Goal: Task Accomplishment & Management: Complete application form

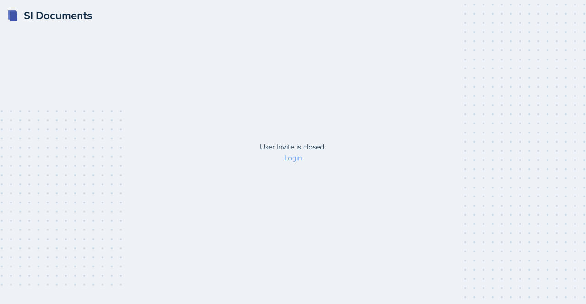
click at [291, 159] on link "Login" at bounding box center [293, 158] width 18 height 10
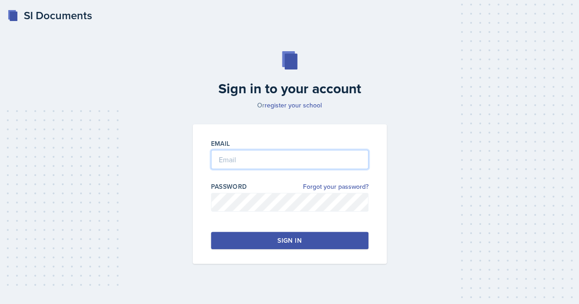
click at [234, 154] on input "email" at bounding box center [289, 159] width 157 height 19
type input "[EMAIL_ADDRESS][DOMAIN_NAME]"
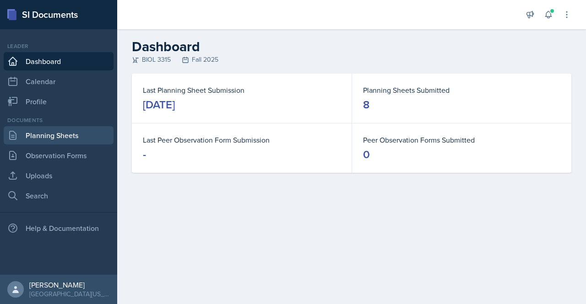
click at [52, 141] on link "Planning Sheets" at bounding box center [59, 135] width 110 height 18
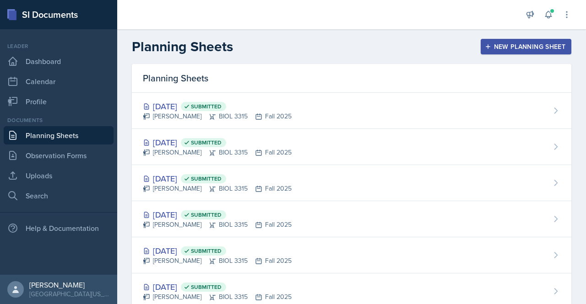
click at [506, 50] on div "New Planning Sheet" at bounding box center [525, 46] width 79 height 7
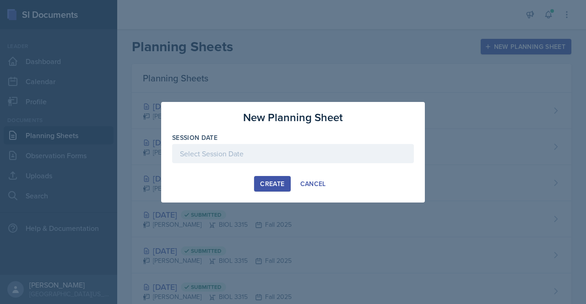
click at [265, 156] on div at bounding box center [293, 153] width 242 height 19
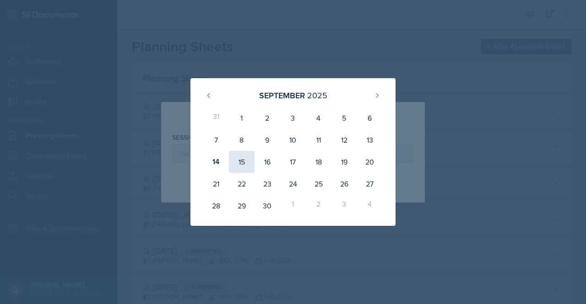
click at [242, 162] on div "15" at bounding box center [242, 162] width 26 height 22
type input "[DATE]"
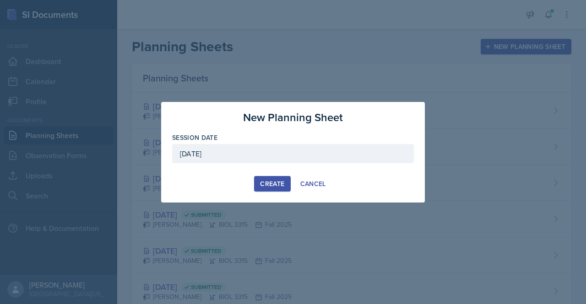
click at [266, 181] on div "Create" at bounding box center [272, 183] width 24 height 7
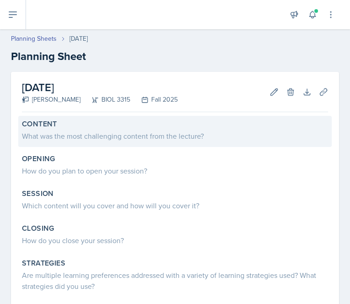
click at [138, 137] on div "What was the most challenging content from the lecture?" at bounding box center [175, 135] width 307 height 11
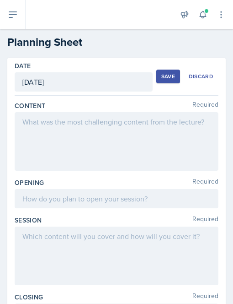
click at [41, 128] on div at bounding box center [117, 141] width 204 height 59
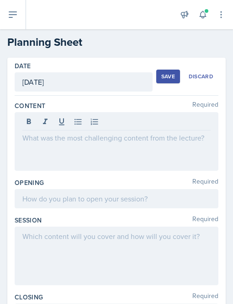
click at [41, 128] on div at bounding box center [116, 122] width 188 height 15
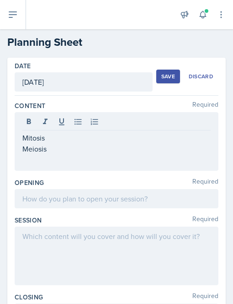
click at [22, 137] on div "Mitosis Meiosis" at bounding box center [117, 141] width 204 height 59
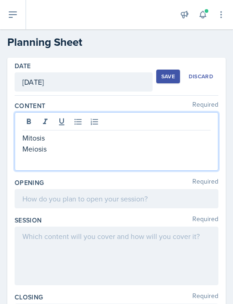
click at [29, 139] on p "Mitosis" at bounding box center [116, 137] width 188 height 11
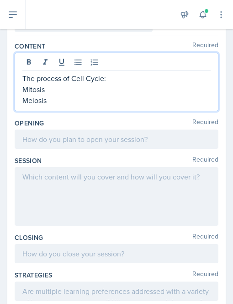
scroll to position [60, 0]
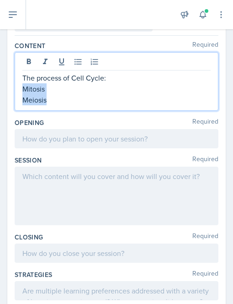
drag, startPoint x: 54, startPoint y: 103, endPoint x: 21, endPoint y: 88, distance: 36.5
click at [21, 88] on div "The process of Cell Cycle: Mitosis Meiosis" at bounding box center [117, 81] width 204 height 59
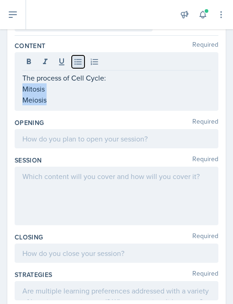
click at [75, 59] on icon at bounding box center [78, 61] width 9 height 9
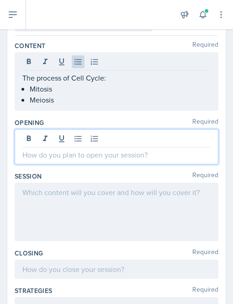
click at [54, 140] on div at bounding box center [117, 146] width 204 height 35
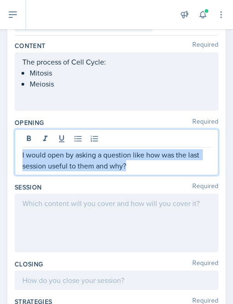
drag, startPoint x: 132, startPoint y: 171, endPoint x: 16, endPoint y: 154, distance: 117.4
click at [16, 154] on div "I would open by asking a question like how was the last session useful to them …" at bounding box center [117, 152] width 204 height 46
copy p "I would open by asking a question like how was the last session useful to them …"
click at [143, 162] on p "I would open by asking a question like how was the last session useful to them …" at bounding box center [116, 160] width 188 height 22
drag, startPoint x: 98, startPoint y: 154, endPoint x: 128, endPoint y: 168, distance: 33.4
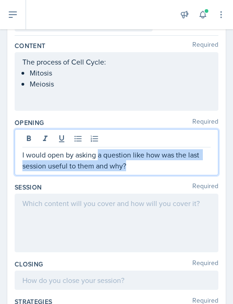
click at [128, 168] on p "I would open by asking a question like how was the last session useful to them …" at bounding box center [116, 160] width 188 height 22
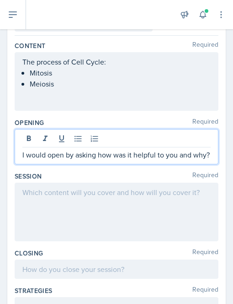
click at [94, 156] on p "I would open by asking how was it helpful to you and why?" at bounding box center [116, 154] width 188 height 11
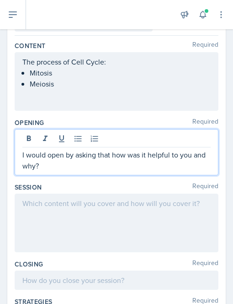
click at [146, 156] on p "I would open by asking that how was it helpful to you and why?" at bounding box center [116, 160] width 188 height 22
click at [117, 153] on p "I would open by asking that how was the last session helpful to you and why?" at bounding box center [116, 160] width 188 height 22
click at [110, 154] on p "I would open by asking that How was the last session helpful to you and why?" at bounding box center [116, 160] width 188 height 22
click at [103, 170] on p "I would open by asking that "How was the last session helpful to you and why?" at bounding box center [116, 160] width 188 height 22
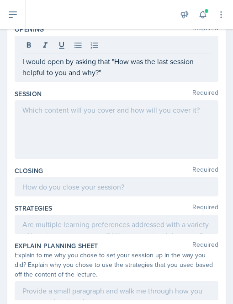
click at [44, 115] on div at bounding box center [117, 129] width 204 height 59
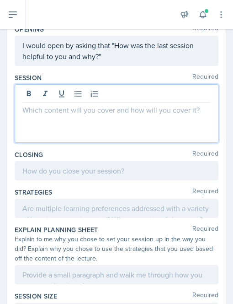
scroll to position [169, 0]
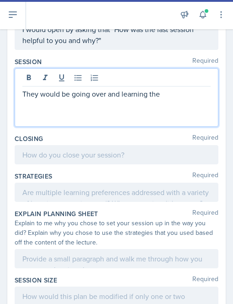
click at [169, 95] on p "They would be going over and learning the" at bounding box center [116, 93] width 188 height 11
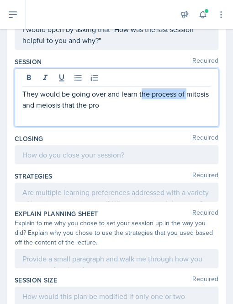
drag, startPoint x: 190, startPoint y: 94, endPoint x: 141, endPoint y: 96, distance: 49.4
click at [141, 96] on p "They would be going over and learn the process of mitosis and meiosis that the …" at bounding box center [116, 99] width 188 height 22
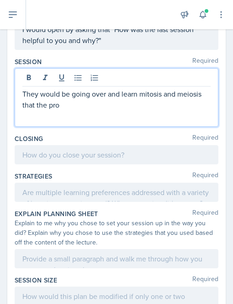
click at [32, 103] on p "They would be going over and learn mitosis and meiosis that the pro" at bounding box center [116, 99] width 188 height 22
click at [56, 104] on p "They would be going over and learn mitosis and meiosis i.e. the pro" at bounding box center [116, 99] width 188 height 22
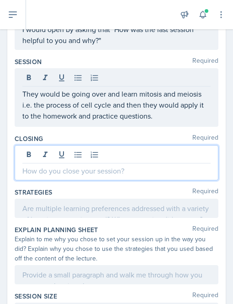
click at [29, 152] on div at bounding box center [117, 162] width 204 height 35
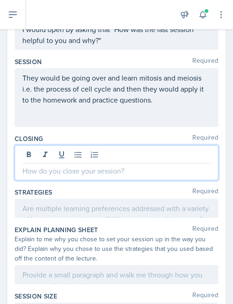
click at [26, 169] on p at bounding box center [116, 170] width 188 height 11
click at [170, 100] on p "They would be going over and learn mitosis and meiosis i.e. the process of cell…" at bounding box center [116, 88] width 188 height 33
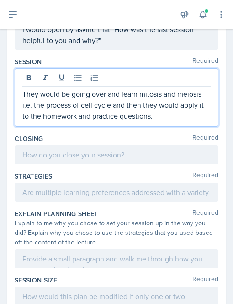
click at [112, 105] on p "They would be going over and learn mitosis and meiosis i.e. the process of cell…" at bounding box center [116, 104] width 188 height 33
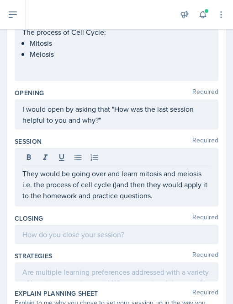
click at [134, 127] on div "I would open by asking that "How was the last session helpful to you and why?"" at bounding box center [117, 114] width 204 height 30
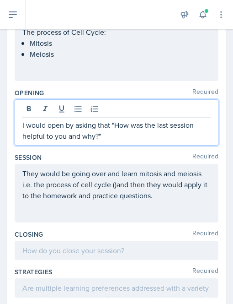
scroll to position [105, 0]
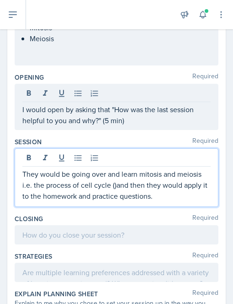
click at [114, 169] on p "They would be going over and learn mitosis and meiosis i.e. the process of cell…" at bounding box center [116, 184] width 188 height 33
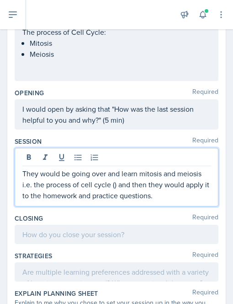
click at [112, 187] on p "They would be going over and learn mitosis and meiosis i.e. the process of cell…" at bounding box center [116, 184] width 188 height 33
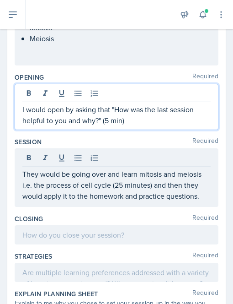
click at [121, 122] on p "I would open by asking that "How was the last session helpful to you and why?" …" at bounding box center [116, 115] width 188 height 22
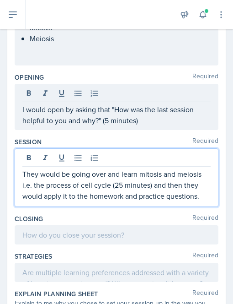
click at [204, 183] on p "They would be going over and learn mitosis and meiosis i.e. the process of cell…" at bounding box center [116, 184] width 188 height 33
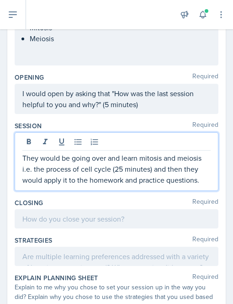
scroll to position [90, 0]
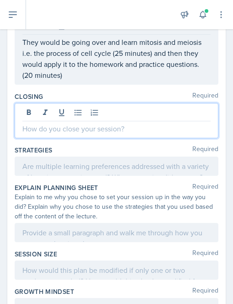
click at [103, 131] on p at bounding box center [116, 128] width 188 height 11
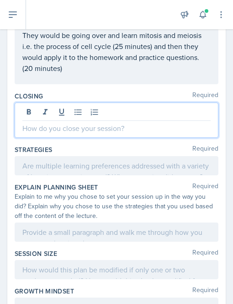
click at [103, 131] on p at bounding box center [116, 128] width 188 height 11
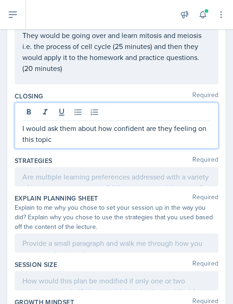
click at [76, 128] on p "I would ask them about how confident are they feeling on this topic" at bounding box center [116, 134] width 188 height 22
click at [150, 127] on p "I would ask them to rate their about how confident are they feeling on this top…" at bounding box center [116, 134] width 188 height 22
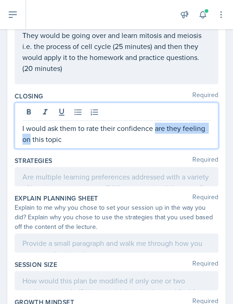
drag, startPoint x: 156, startPoint y: 128, endPoint x: 54, endPoint y: 139, distance: 102.2
click at [54, 139] on p "I would ask them to rate their confidence are they feeling on this topic" at bounding box center [116, 134] width 188 height 22
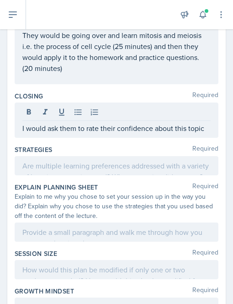
click at [206, 126] on div "I would ask them to rate their confidence about this topic" at bounding box center [117, 119] width 204 height 35
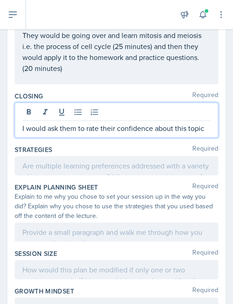
click at [206, 126] on div "I would ask them to rate their confidence about this topic" at bounding box center [117, 119] width 204 height 35
click at [200, 126] on p "I would ask them to rate their confidence about this topic" at bounding box center [116, 128] width 188 height 11
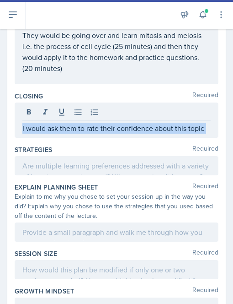
drag, startPoint x: 21, startPoint y: 126, endPoint x: 205, endPoint y: 131, distance: 184.0
click at [205, 131] on div "I would ask them to rate their confidence about this topic" at bounding box center [117, 119] width 204 height 35
drag, startPoint x: 22, startPoint y: 128, endPoint x: 213, endPoint y: 127, distance: 191.2
click at [213, 127] on div "Date [DATE] [DATE] 31 1 2 3 4 5 6 7 8 9 10 11 12 13 14 15 16 17 18 19 20 21 22 …" at bounding box center [116, 123] width 219 height 555
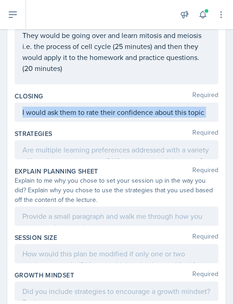
copy div "I would ask them to rate their confidence about this topic"
click at [61, 124] on div "Closing Required I would ask them to rate their confidence about this topic" at bounding box center [117, 109] width 204 height 38
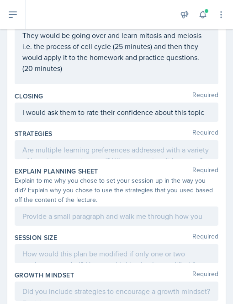
click at [32, 73] on div "They would be going over and learn mitosis and meiosis i.e. the process of cell…" at bounding box center [117, 55] width 204 height 59
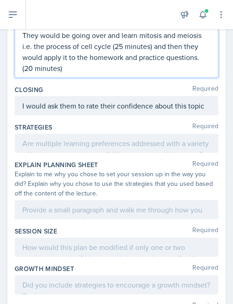
click at [32, 72] on p "They would be going over and learn mitosis and meiosis i.e. the process of cell…" at bounding box center [116, 52] width 188 height 44
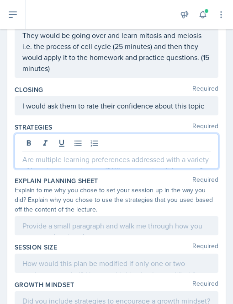
click at [57, 144] on div at bounding box center [117, 151] width 204 height 35
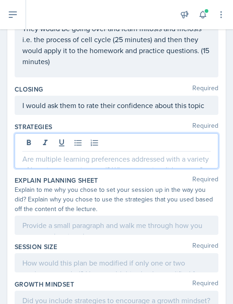
click at [58, 161] on p at bounding box center [116, 158] width 188 height 11
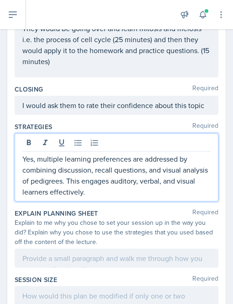
click at [39, 154] on p "Yes, multiple learning preferences are addressed by combining discussion, recal…" at bounding box center [116, 175] width 188 height 44
click at [87, 183] on p "I think multiple learning preferences are addressed by combining discussion, re…" at bounding box center [116, 175] width 188 height 44
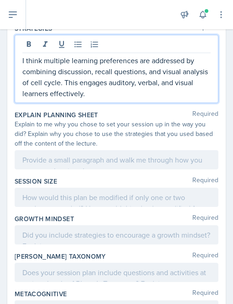
scroll to position [319, 0]
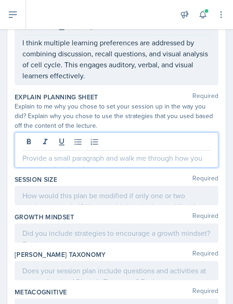
click at [36, 158] on p at bounding box center [116, 157] width 188 height 11
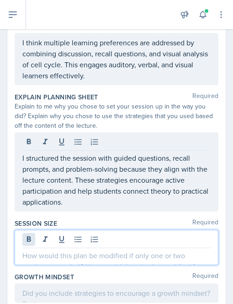
click at [35, 234] on div at bounding box center [117, 247] width 204 height 35
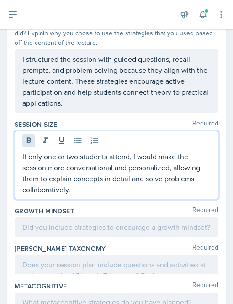
scroll to position [402, 0]
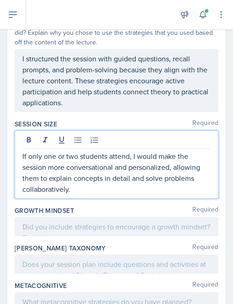
click at [129, 169] on p "If only one or two students attend, I would make the session more conversationa…" at bounding box center [116, 173] width 188 height 44
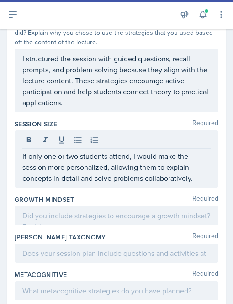
click at [37, 219] on div at bounding box center [117, 215] width 204 height 19
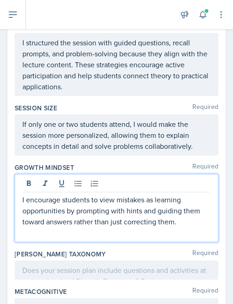
click at [39, 234] on p at bounding box center [116, 232] width 188 height 11
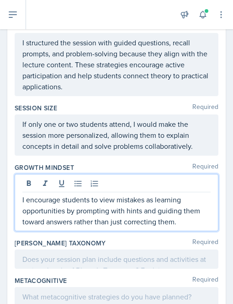
scroll to position [448, 0]
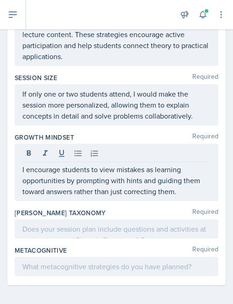
click at [72, 228] on div at bounding box center [117, 228] width 204 height 19
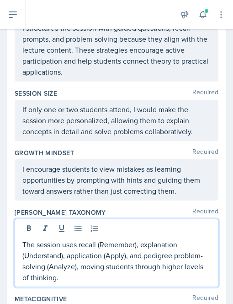
scroll to position [481, 0]
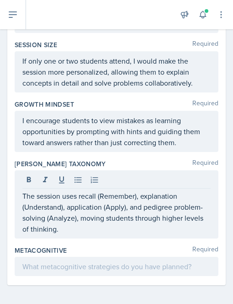
click at [61, 268] on div at bounding box center [117, 266] width 204 height 19
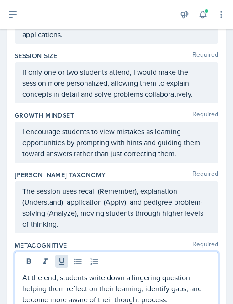
scroll to position [503, 0]
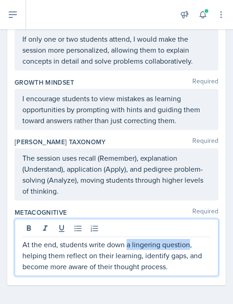
drag, startPoint x: 127, startPoint y: 243, endPoint x: 189, endPoint y: 242, distance: 62.7
click at [189, 242] on p "At the end, students write down a lingering question, helping them reflect on t…" at bounding box center [116, 255] width 188 height 33
drag, startPoint x: 89, startPoint y: 242, endPoint x: 190, endPoint y: 236, distance: 101.8
click at [190, 239] on p "At the end, students write down a lingering question, helping them reflect on t…" at bounding box center [116, 255] width 188 height 33
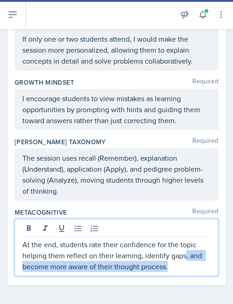
drag, startPoint x: 172, startPoint y: 266, endPoint x: 185, endPoint y: 250, distance: 19.9
click at [185, 250] on p "At the end, students rate their confidence for the topic helping them reflect o…" at bounding box center [116, 255] width 188 height 33
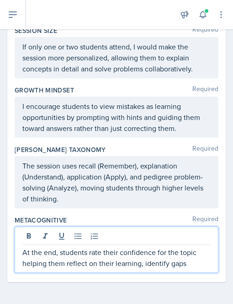
scroll to position [492, 0]
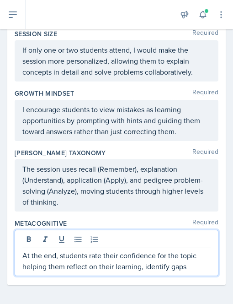
click at [142, 264] on p "At the end, students rate their confidence for the topic helping them reflect o…" at bounding box center [116, 261] width 188 height 22
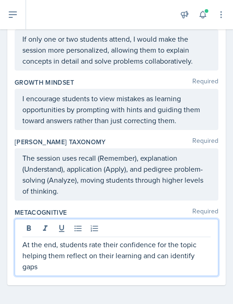
click at [65, 271] on div "At the end, students rate their confidence for the topic helping them reflect o…" at bounding box center [117, 247] width 204 height 57
click at [54, 266] on p "At the end, students rate their confidence for the topic helping them reflect o…" at bounding box center [116, 255] width 188 height 33
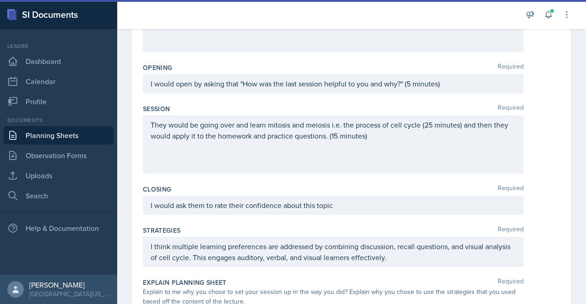
scroll to position [152, 0]
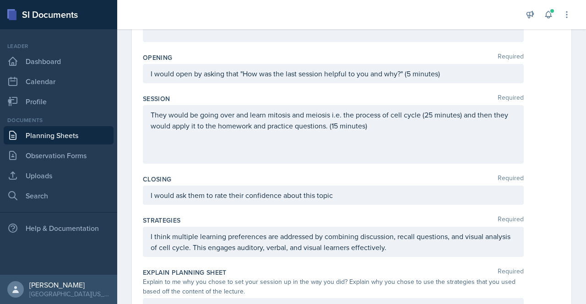
click at [358, 200] on div "I would ask them to rate their confidence about this topic" at bounding box center [333, 195] width 381 height 19
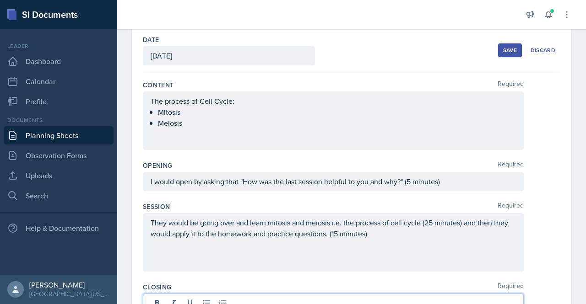
scroll to position [0, 0]
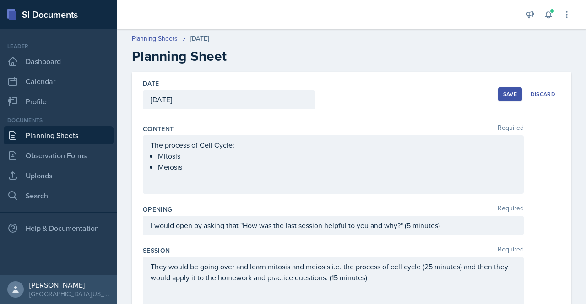
click at [503, 92] on div "Save" at bounding box center [510, 94] width 14 height 7
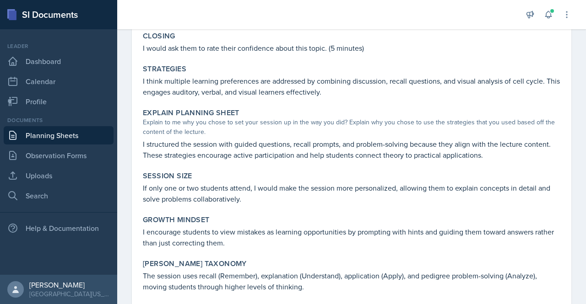
scroll to position [303, 0]
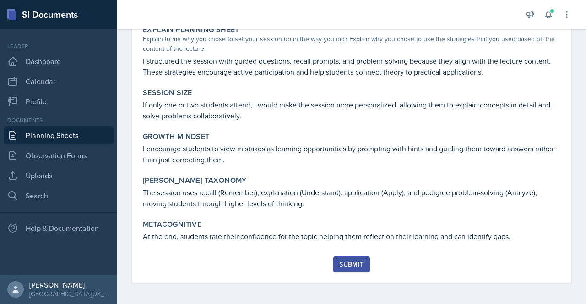
click at [351, 265] on div "Submit" at bounding box center [351, 264] width 24 height 7
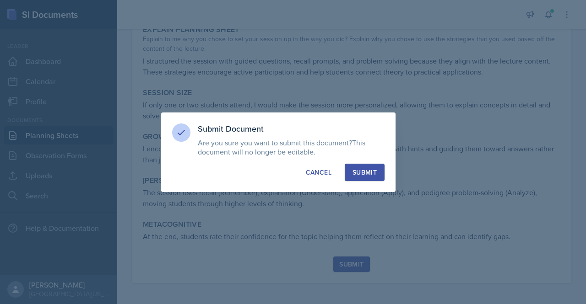
click at [372, 173] on div "Submit" at bounding box center [364, 172] width 24 height 9
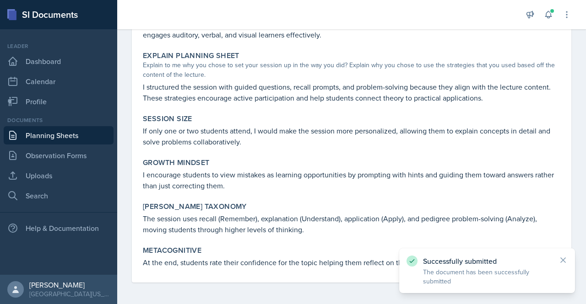
scroll to position [0, 0]
